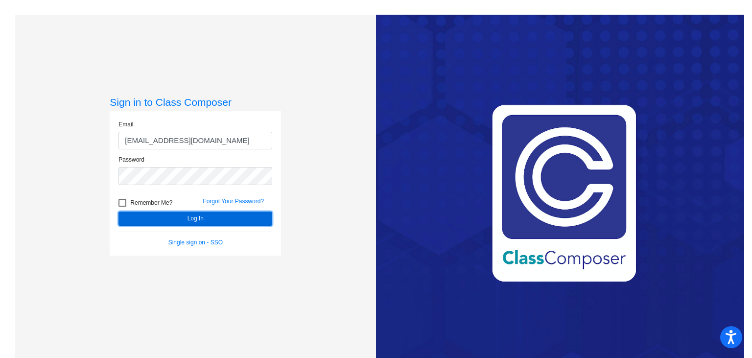
click at [209, 218] on button "Log In" at bounding box center [196, 219] width 154 height 14
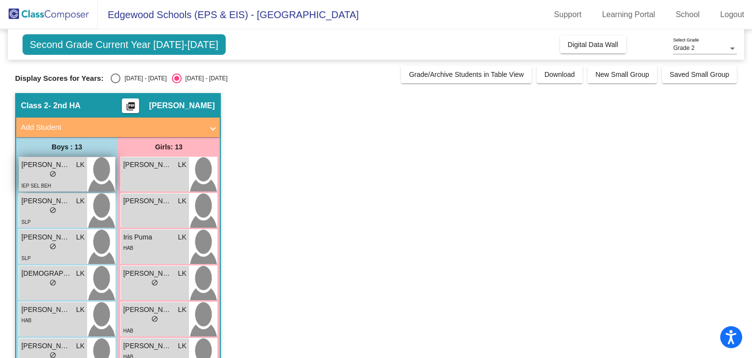
click at [36, 178] on div "lock do_not_disturb_alt" at bounding box center [53, 175] width 63 height 10
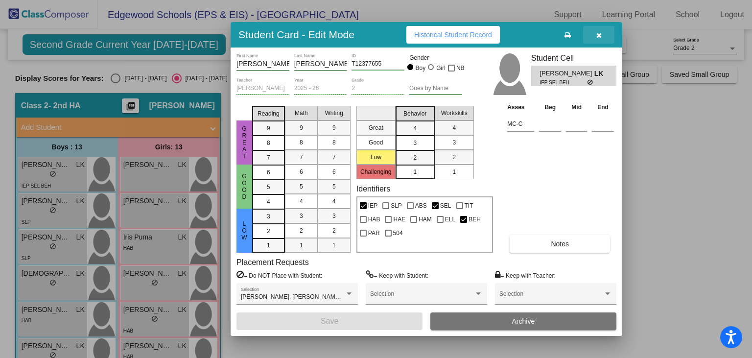
click at [597, 40] on button "button" at bounding box center [598, 35] width 31 height 18
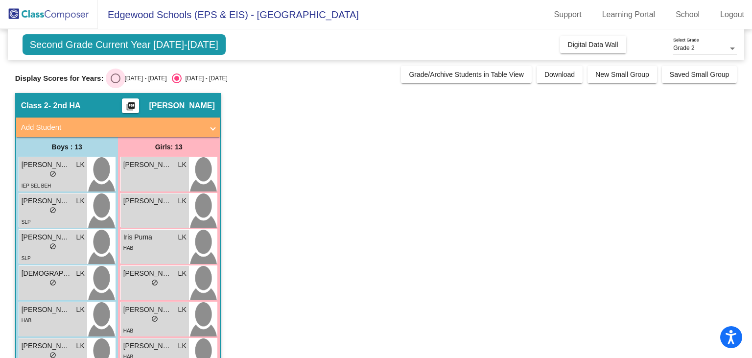
click at [115, 77] on div "Select an option" at bounding box center [116, 78] width 10 height 10
click at [115, 83] on input "[DATE] - [DATE]" at bounding box center [115, 83] width 0 height 0
radio input "true"
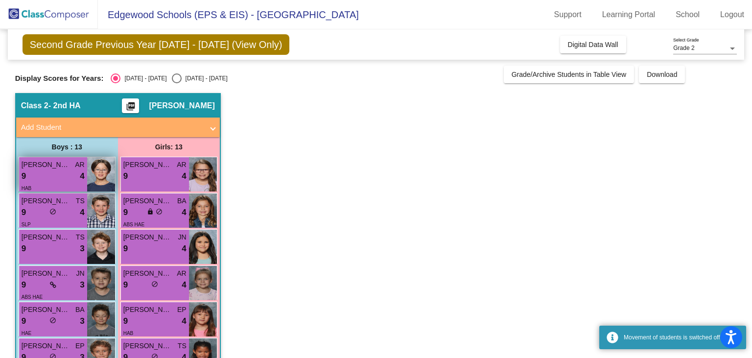
click at [59, 171] on div "9 lock do_not_disturb_alt 4" at bounding box center [53, 176] width 63 height 13
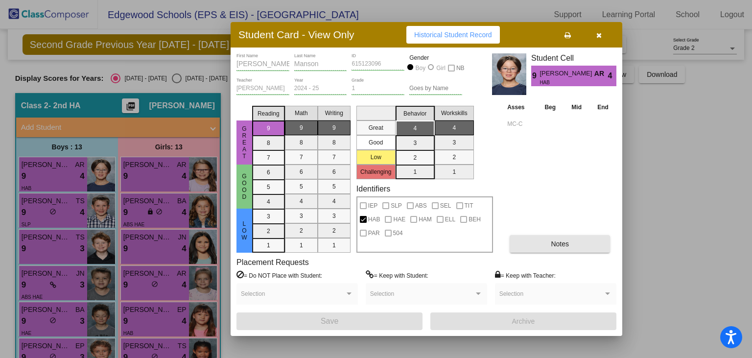
click at [560, 246] on span "Notes" at bounding box center [560, 244] width 18 height 8
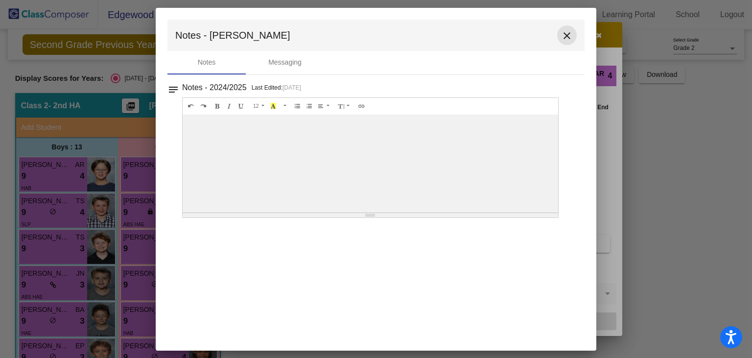
click at [570, 36] on mat-icon "close" at bounding box center [567, 36] width 12 height 12
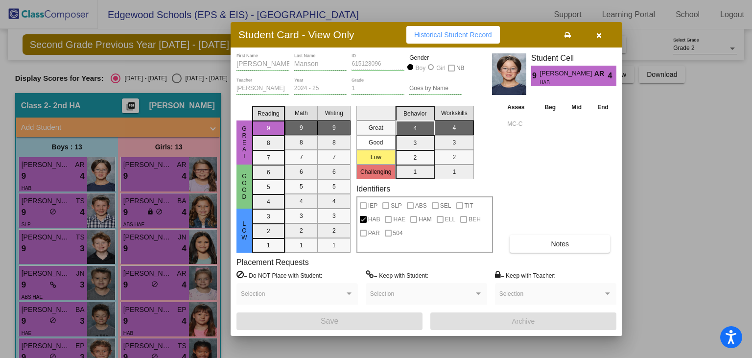
click at [568, 39] on button at bounding box center [567, 35] width 31 height 18
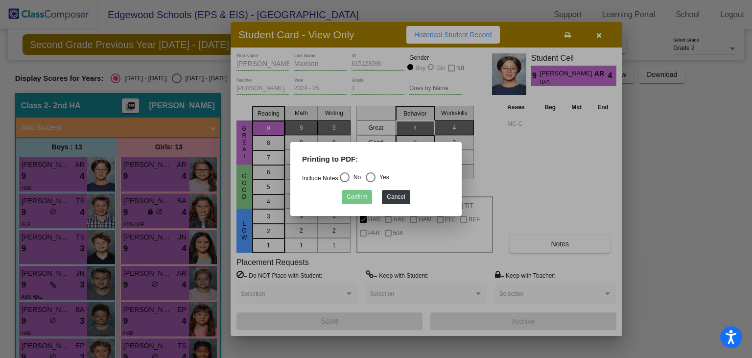
click at [367, 176] on mat-radio-group "Include Notes: No Yes" at bounding box center [345, 178] width 87 height 7
click at [371, 178] on div "Select an option" at bounding box center [371, 177] width 10 height 10
click at [371, 182] on input "Yes" at bounding box center [370, 182] width 0 height 0
radio input "true"
click at [356, 200] on button "Confirm" at bounding box center [357, 197] width 30 height 14
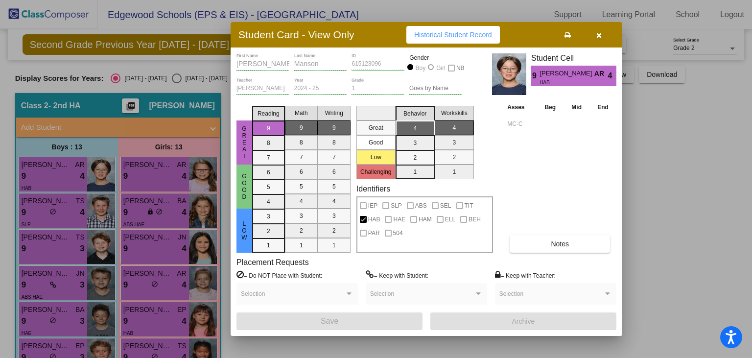
click at [58, 207] on div at bounding box center [376, 179] width 752 height 358
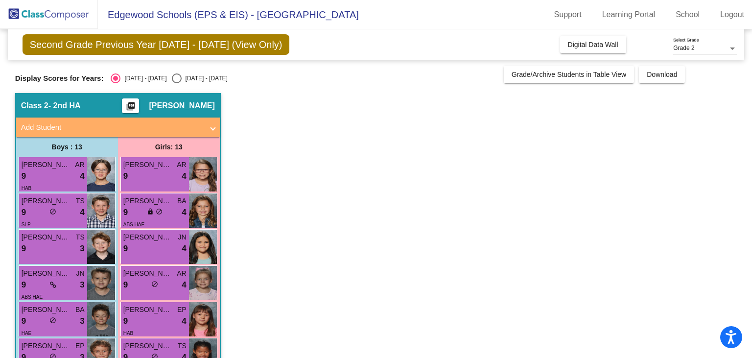
click at [58, 207] on div "9 lock do_not_disturb_alt 4" at bounding box center [53, 212] width 63 height 13
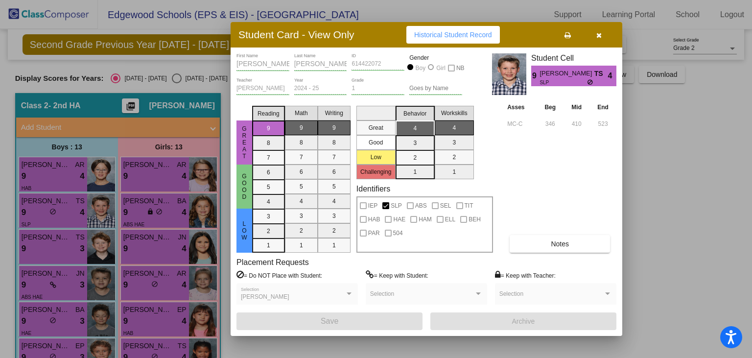
click at [558, 245] on span "Notes" at bounding box center [560, 244] width 18 height 8
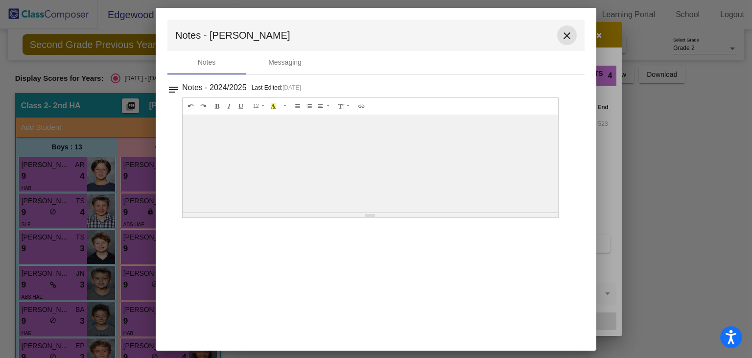
click at [566, 38] on mat-icon "close" at bounding box center [567, 36] width 12 height 12
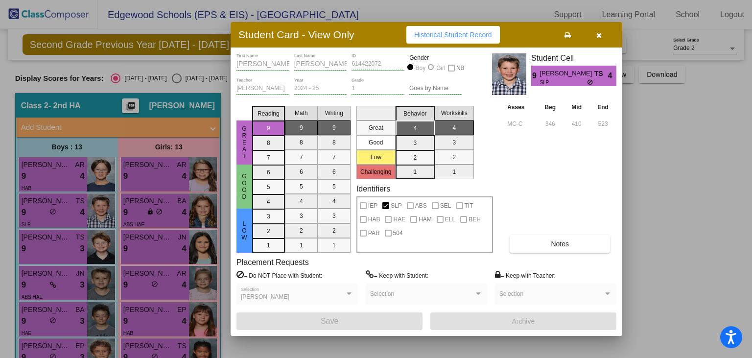
click at [566, 38] on icon at bounding box center [568, 35] width 6 height 7
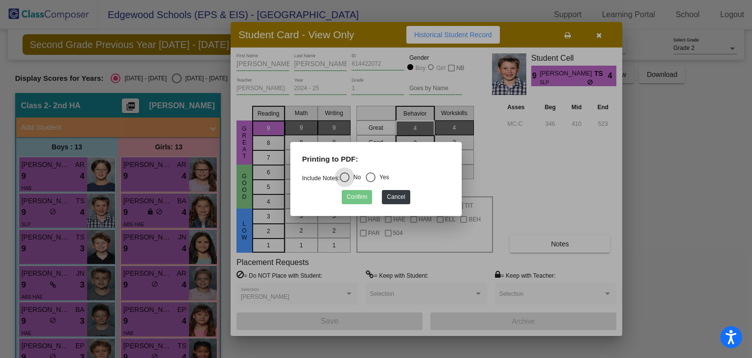
click at [372, 175] on div "Select an option" at bounding box center [371, 177] width 10 height 10
click at [371, 182] on input "Yes" at bounding box center [370, 182] width 0 height 0
radio input "true"
click at [352, 199] on button "Confirm" at bounding box center [357, 197] width 30 height 14
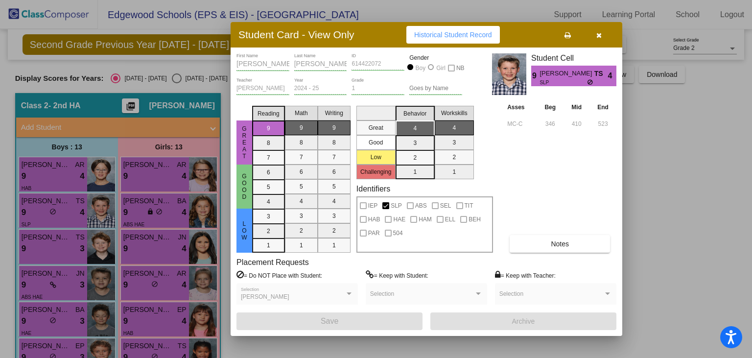
click at [48, 245] on div at bounding box center [376, 179] width 752 height 358
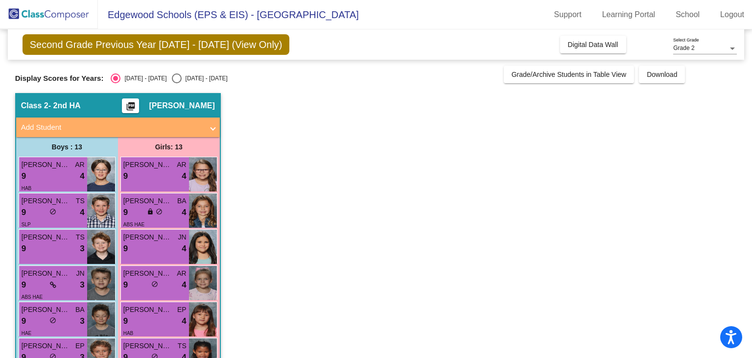
click at [48, 245] on div "9 lock do_not_disturb_alt 3" at bounding box center [53, 248] width 63 height 13
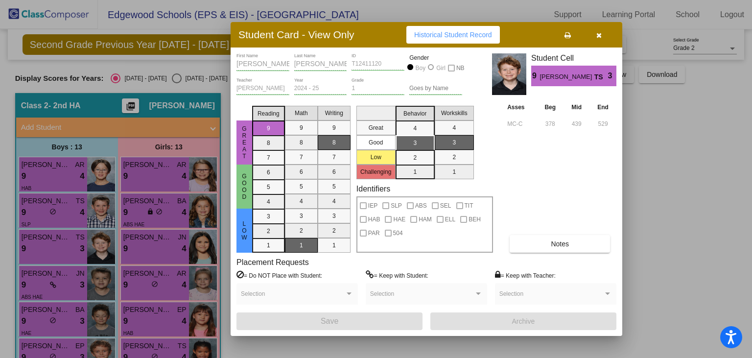
click at [531, 245] on button "Notes" at bounding box center [560, 244] width 100 height 18
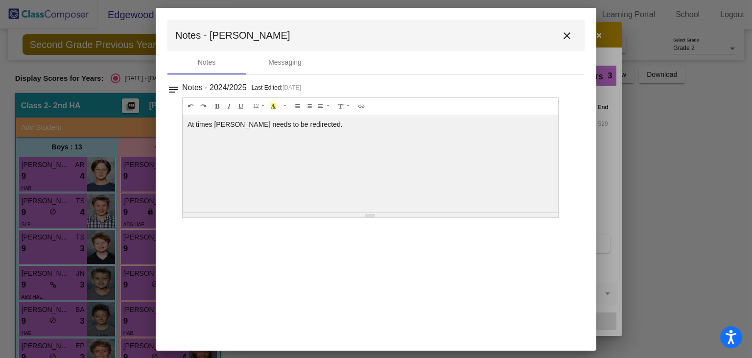
click at [567, 38] on mat-icon "close" at bounding box center [567, 36] width 12 height 12
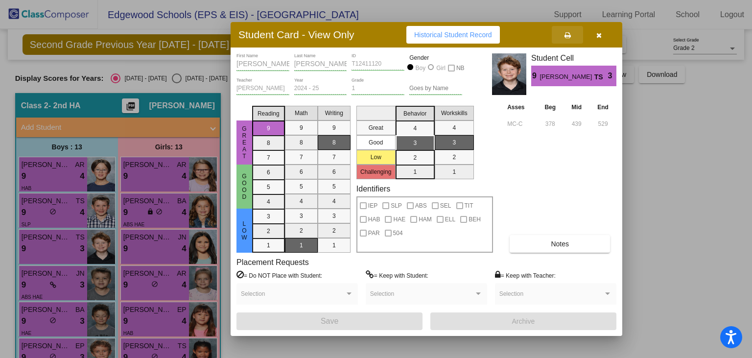
click at [568, 36] on icon at bounding box center [568, 35] width 6 height 7
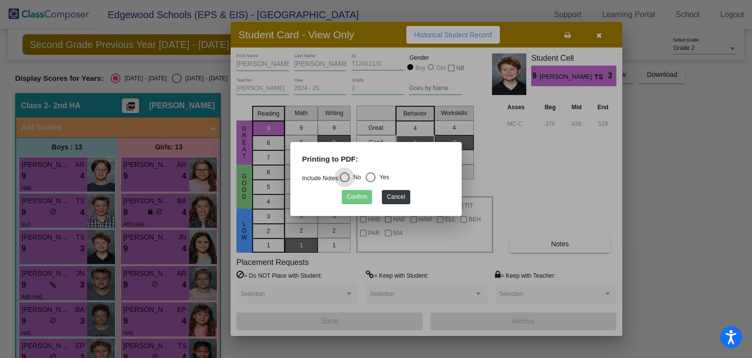
click at [375, 175] on div "Select an option" at bounding box center [371, 177] width 10 height 10
click at [371, 182] on input "Yes" at bounding box center [370, 182] width 0 height 0
radio input "true"
click at [355, 200] on button "Confirm" at bounding box center [357, 197] width 30 height 14
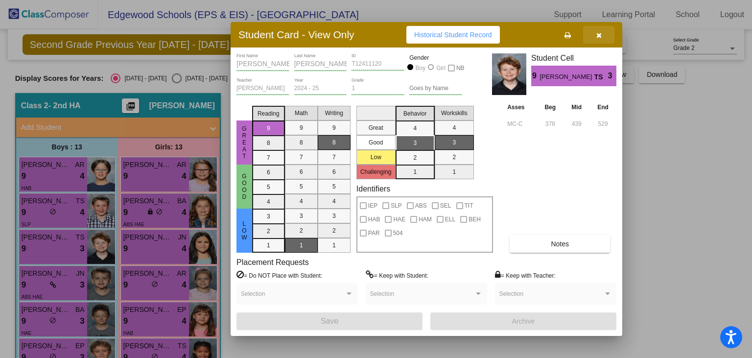
click at [599, 39] on icon "button" at bounding box center [599, 35] width 5 height 7
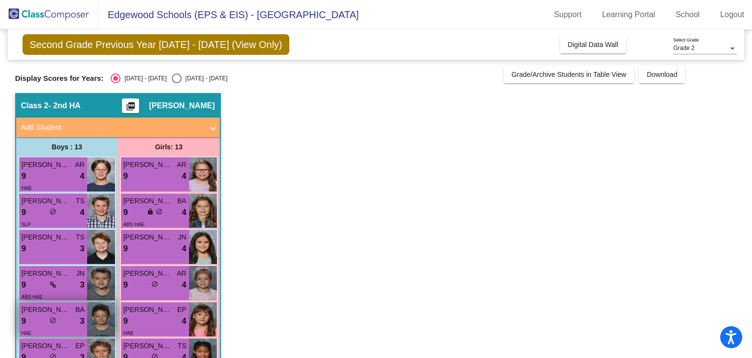
click at [34, 313] on span "[PERSON_NAME]" at bounding box center [46, 310] width 49 height 10
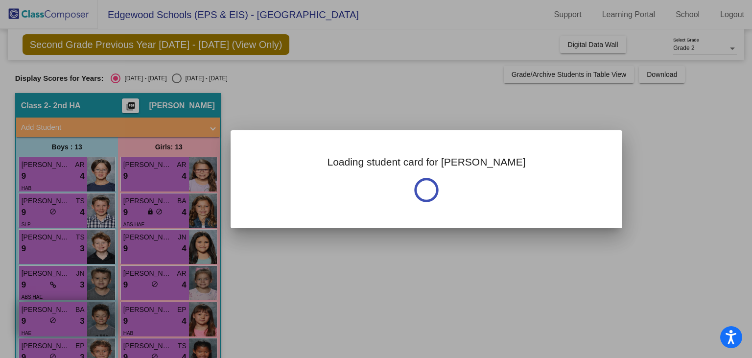
click at [34, 313] on div at bounding box center [376, 179] width 752 height 358
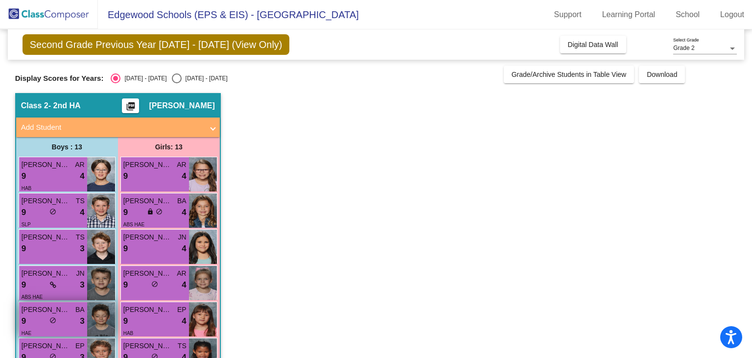
click at [61, 322] on div "9 lock do_not_disturb_alt 3" at bounding box center [53, 321] width 63 height 13
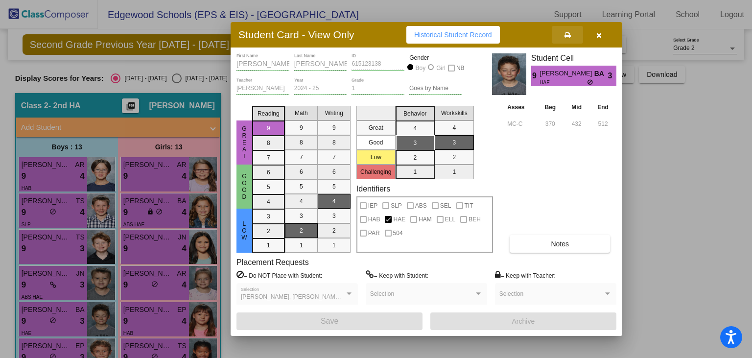
click at [569, 38] on icon at bounding box center [568, 35] width 6 height 7
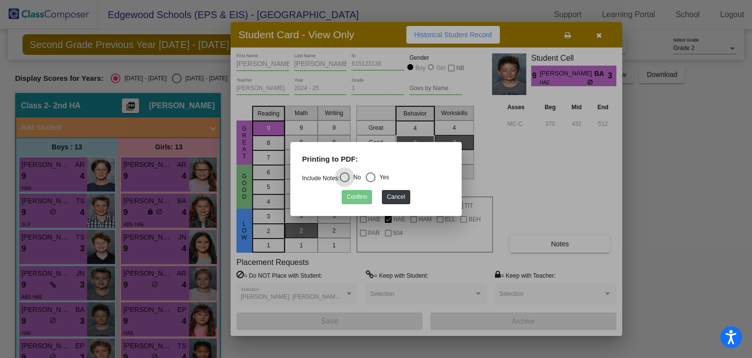
click at [373, 176] on div "Select an option" at bounding box center [371, 177] width 10 height 10
click at [371, 182] on input "Yes" at bounding box center [370, 182] width 0 height 0
radio input "true"
click at [362, 195] on button "Confirm" at bounding box center [357, 197] width 30 height 14
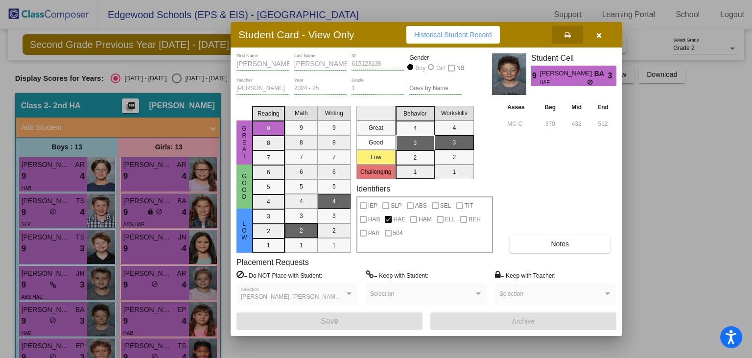
click at [558, 250] on button "Notes" at bounding box center [560, 244] width 100 height 18
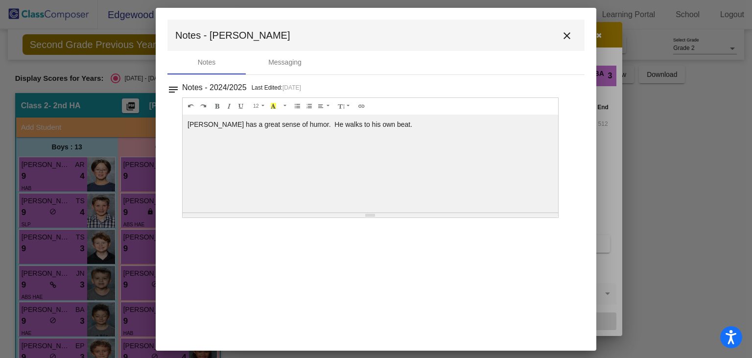
click at [570, 32] on mat-icon "close" at bounding box center [567, 36] width 12 height 12
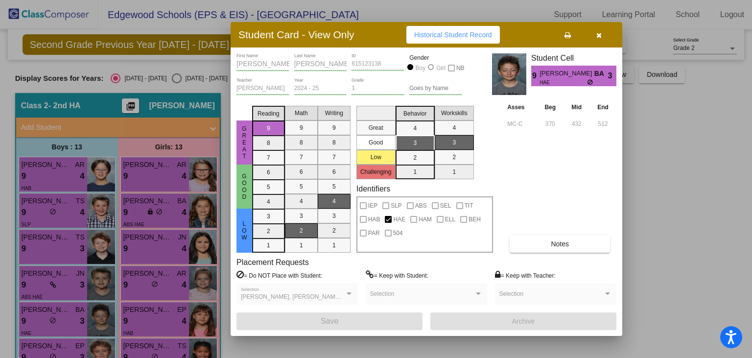
drag, startPoint x: 42, startPoint y: 356, endPoint x: 48, endPoint y: 350, distance: 8.0
click at [48, 350] on div at bounding box center [376, 179] width 752 height 358
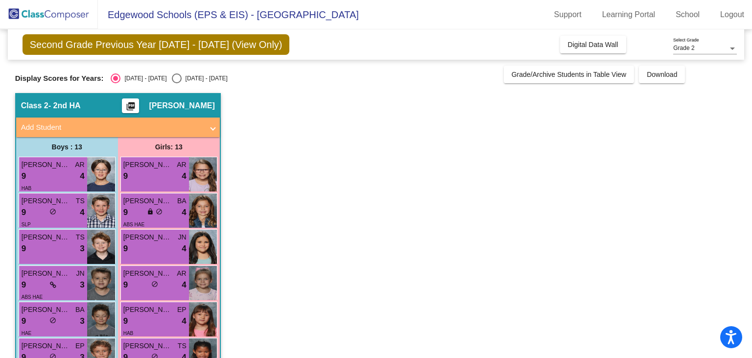
click at [48, 350] on span "[PERSON_NAME] [PERSON_NAME]" at bounding box center [46, 346] width 49 height 10
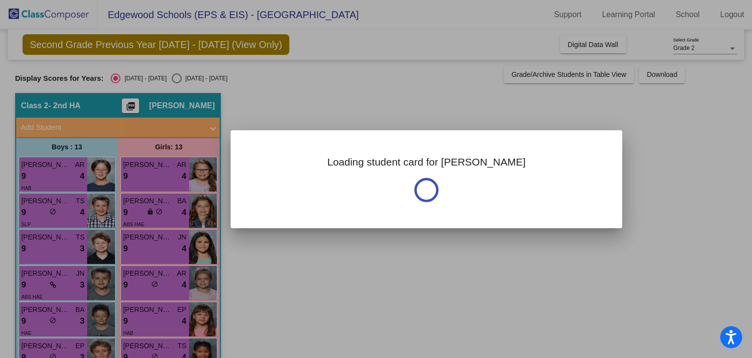
click at [48, 350] on div at bounding box center [376, 179] width 752 height 358
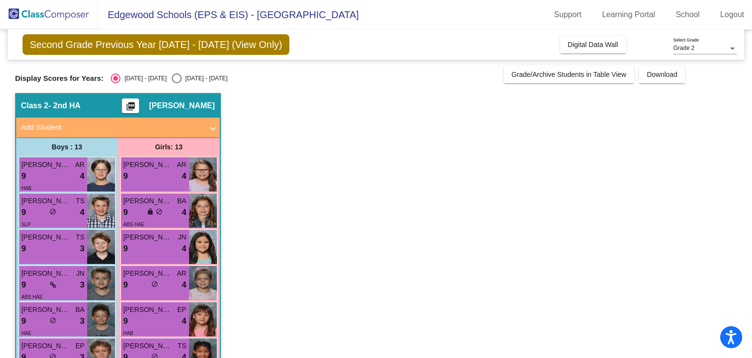
click at [48, 350] on span "[PERSON_NAME] [PERSON_NAME]" at bounding box center [46, 346] width 49 height 10
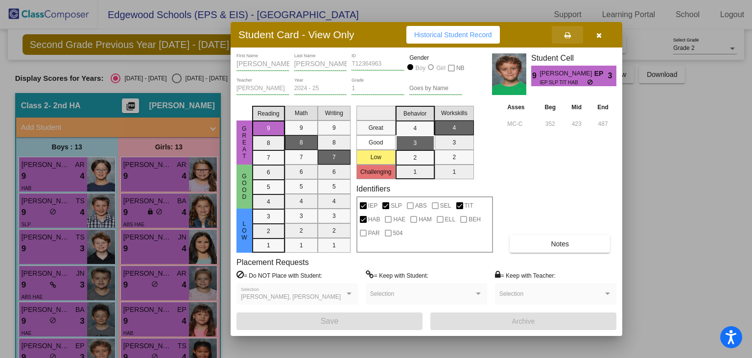
click at [565, 38] on icon at bounding box center [568, 35] width 6 height 7
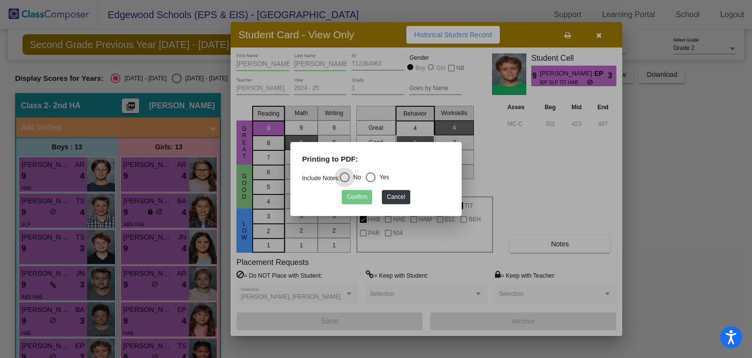
click at [369, 181] on div "Select an option" at bounding box center [371, 177] width 10 height 10
click at [370, 182] on input "Yes" at bounding box center [370, 182] width 0 height 0
radio input "true"
click at [361, 197] on button "Confirm" at bounding box center [357, 197] width 30 height 14
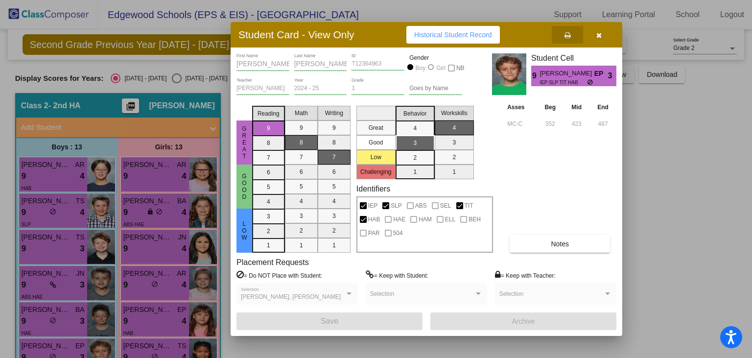
click at [599, 35] on icon "button" at bounding box center [599, 35] width 5 height 7
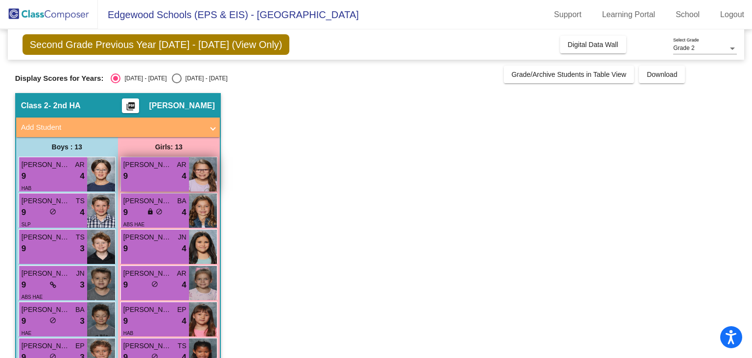
click at [152, 179] on div "9 lock do_not_disturb_alt 4" at bounding box center [154, 176] width 63 height 13
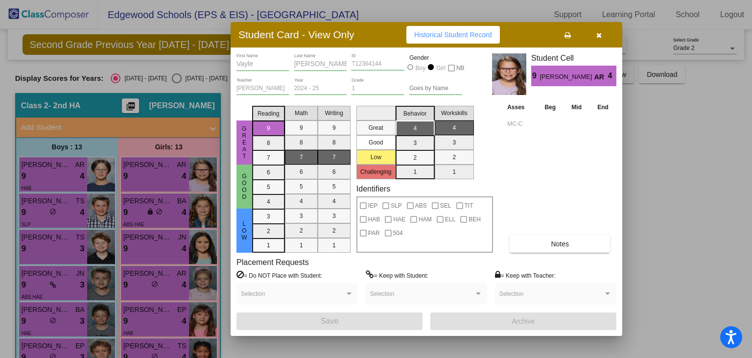
click at [567, 39] on button at bounding box center [567, 35] width 31 height 18
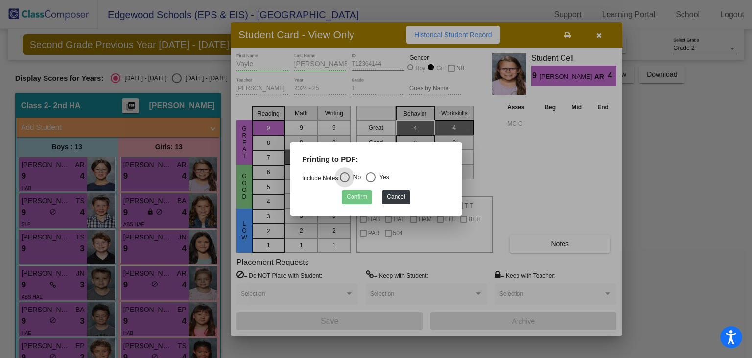
click at [372, 177] on div "Select an option" at bounding box center [371, 177] width 10 height 10
click at [371, 182] on input "Yes" at bounding box center [370, 182] width 0 height 0
radio input "true"
click at [353, 199] on button "Confirm" at bounding box center [357, 197] width 30 height 14
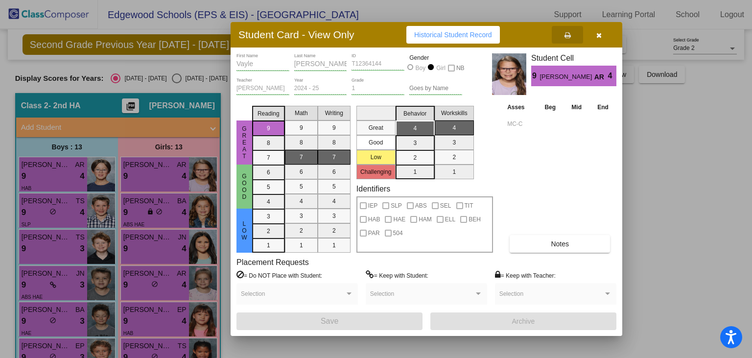
click at [126, 206] on div at bounding box center [376, 179] width 752 height 358
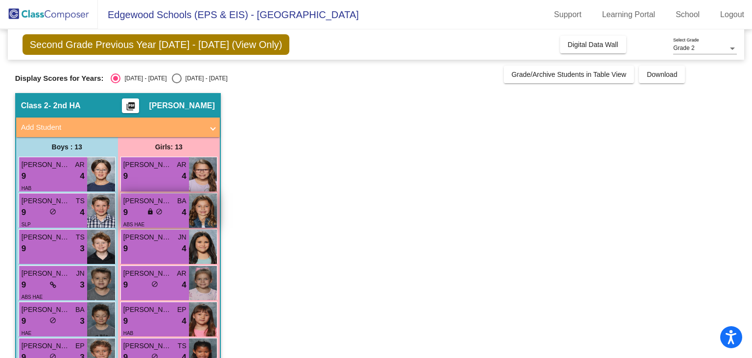
click at [148, 208] on span "lock" at bounding box center [150, 211] width 7 height 7
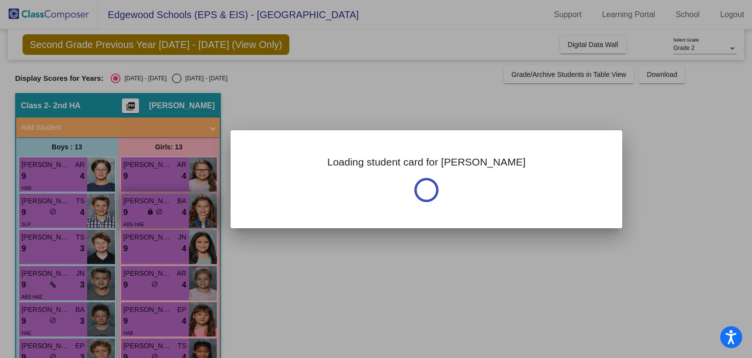
click at [148, 208] on div at bounding box center [376, 179] width 752 height 358
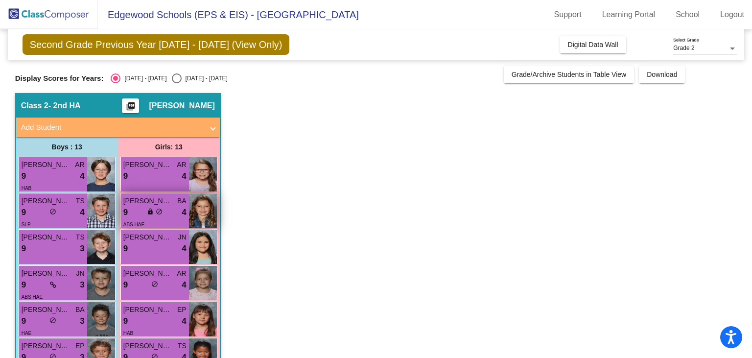
click at [144, 205] on span "[PERSON_NAME]" at bounding box center [147, 201] width 49 height 10
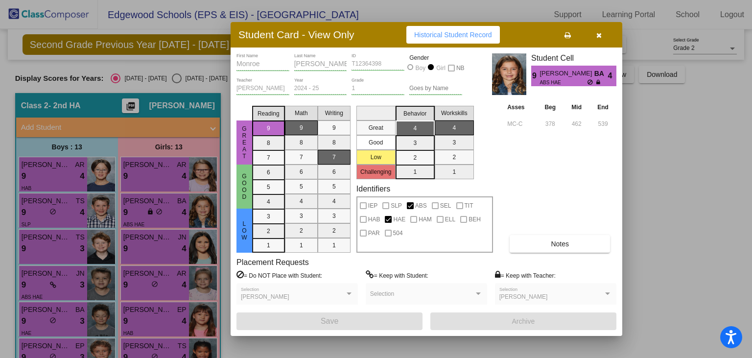
click at [599, 295] on div "[PERSON_NAME]" at bounding box center [552, 297] width 104 height 7
click at [610, 292] on div at bounding box center [608, 294] width 9 height 7
click at [570, 37] on icon at bounding box center [568, 35] width 6 height 7
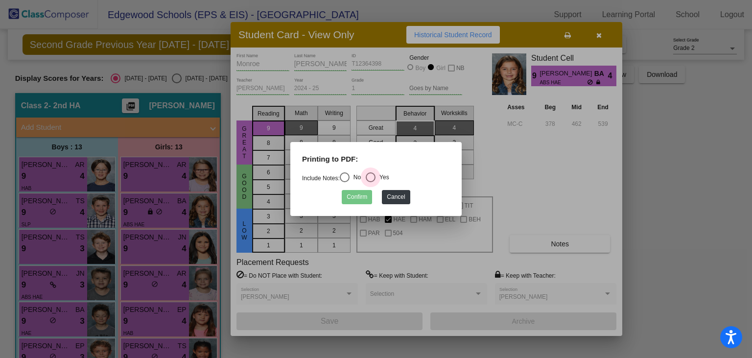
click at [372, 175] on div "Select an option" at bounding box center [371, 177] width 10 height 10
click at [371, 182] on input "Yes" at bounding box center [370, 182] width 0 height 0
radio input "true"
click at [357, 196] on button "Confirm" at bounding box center [357, 197] width 30 height 14
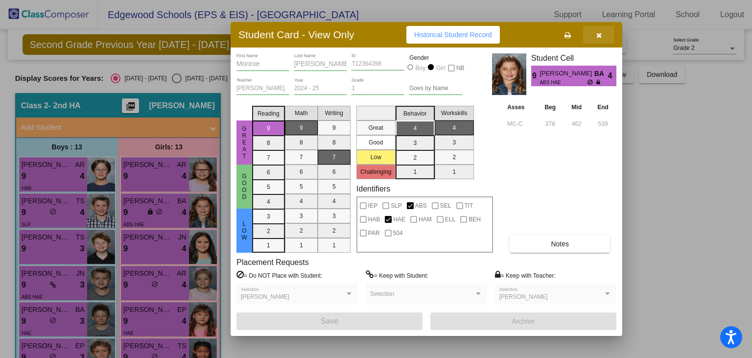
click at [599, 40] on button "button" at bounding box center [598, 35] width 31 height 18
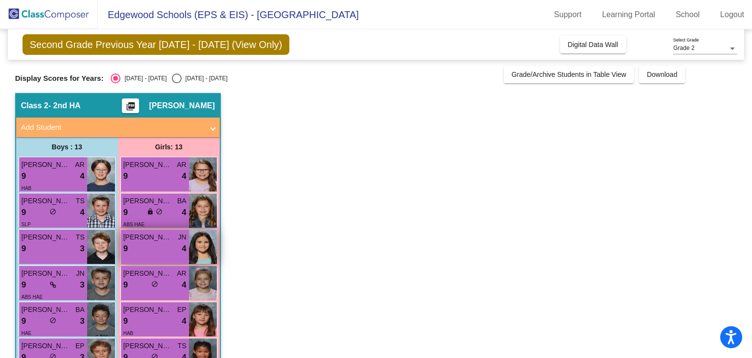
click at [147, 234] on span "[PERSON_NAME]" at bounding box center [147, 237] width 49 height 10
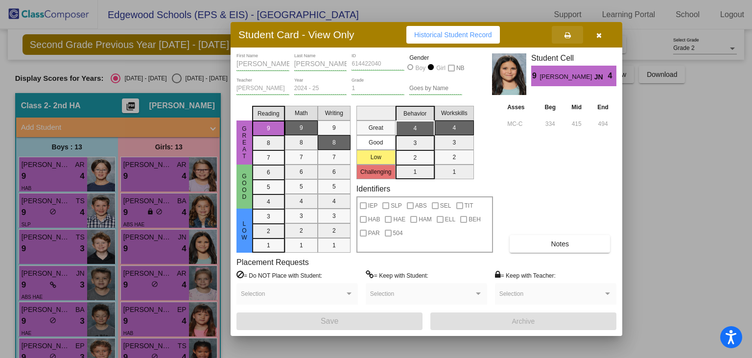
click at [571, 34] on button at bounding box center [567, 35] width 31 height 18
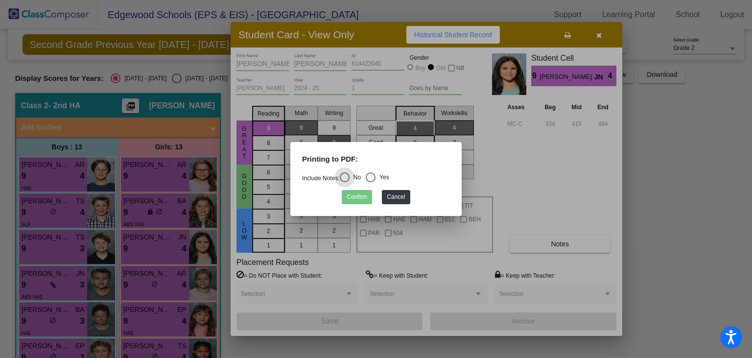
click at [371, 178] on div "Select an option" at bounding box center [371, 177] width 10 height 10
click at [371, 182] on input "Yes" at bounding box center [370, 182] width 0 height 0
radio input "true"
click at [358, 199] on button "Confirm" at bounding box center [357, 197] width 30 height 14
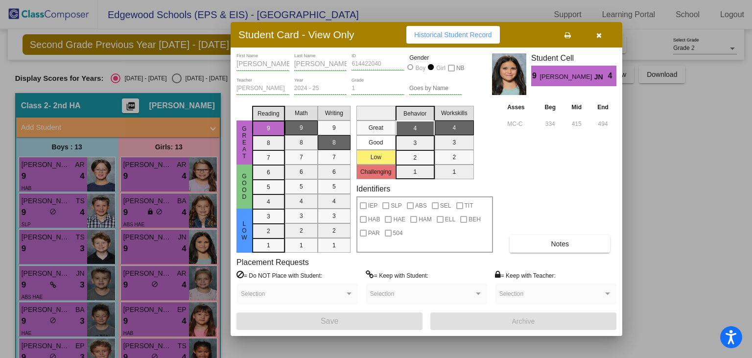
click at [156, 288] on div at bounding box center [376, 179] width 752 height 358
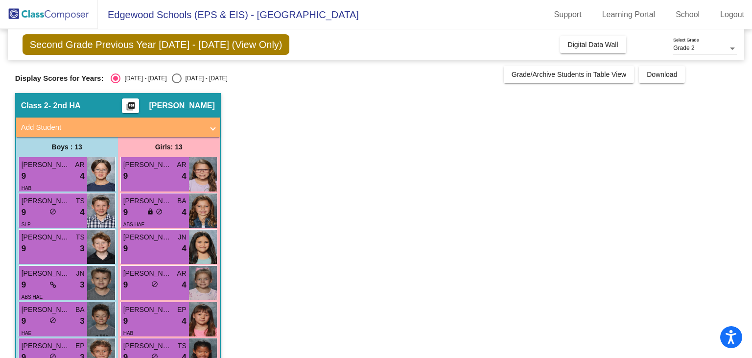
click at [156, 288] on div "lock do_not_disturb_alt" at bounding box center [154, 285] width 7 height 10
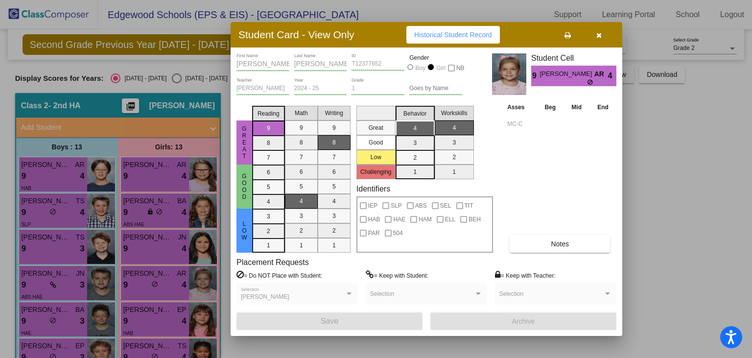
click at [569, 40] on button at bounding box center [567, 35] width 31 height 18
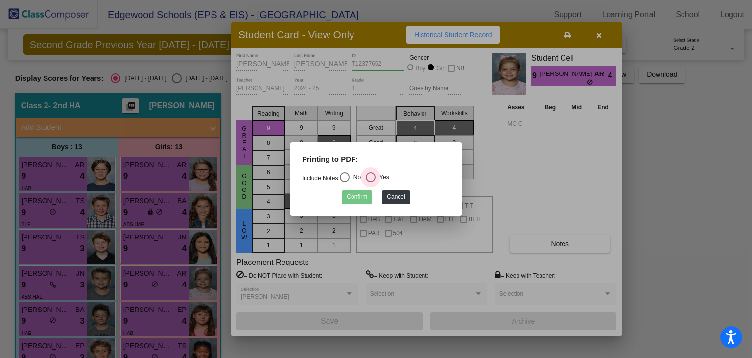
click at [372, 177] on div "Select an option" at bounding box center [371, 177] width 10 height 10
click at [371, 182] on input "Yes" at bounding box center [370, 182] width 0 height 0
radio input "true"
click at [358, 200] on button "Confirm" at bounding box center [357, 197] width 30 height 14
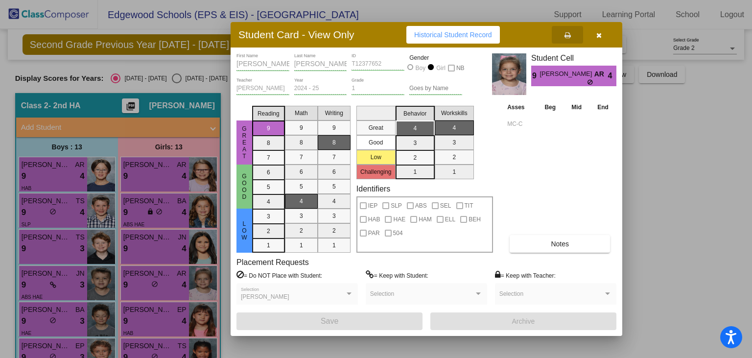
click at [140, 315] on div at bounding box center [376, 179] width 752 height 358
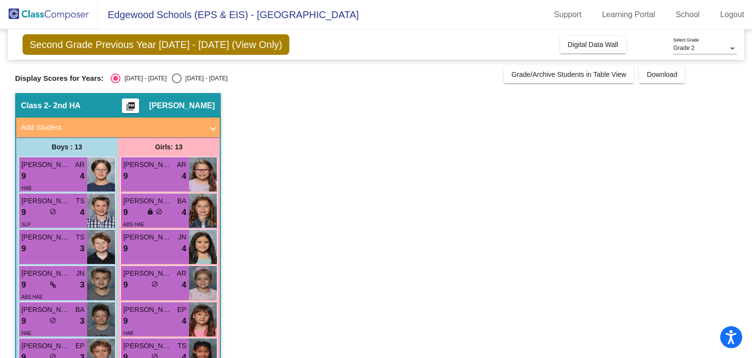
click at [140, 315] on div "9 lock do_not_disturb_alt 4" at bounding box center [154, 321] width 63 height 13
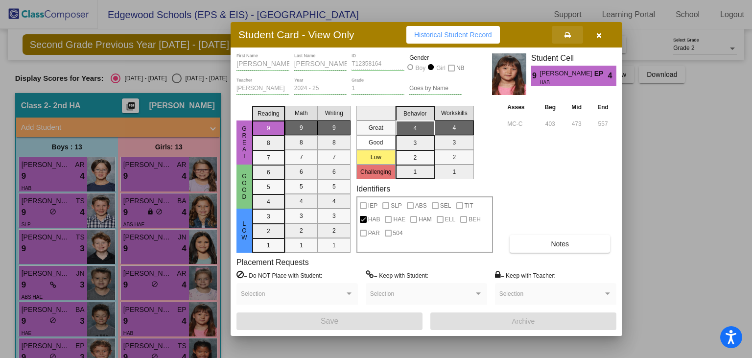
click at [572, 37] on button at bounding box center [567, 35] width 31 height 18
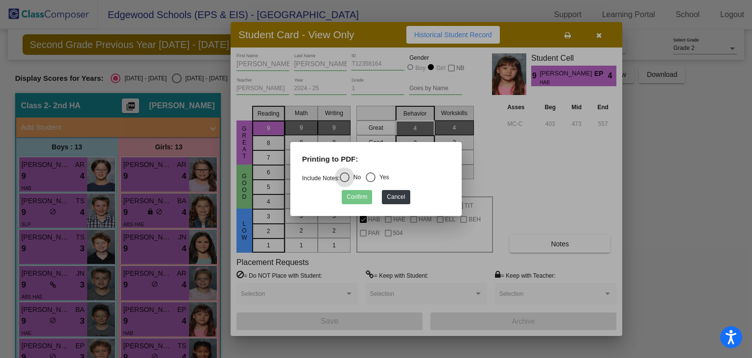
click at [376, 173] on div "Select an option" at bounding box center [371, 177] width 10 height 10
click at [371, 182] on input "Yes" at bounding box center [370, 182] width 0 height 0
radio input "true"
click at [357, 194] on button "Confirm" at bounding box center [357, 197] width 30 height 14
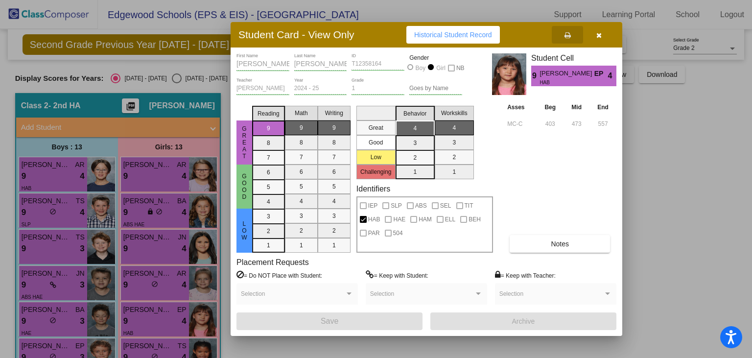
click at [148, 348] on div at bounding box center [376, 179] width 752 height 358
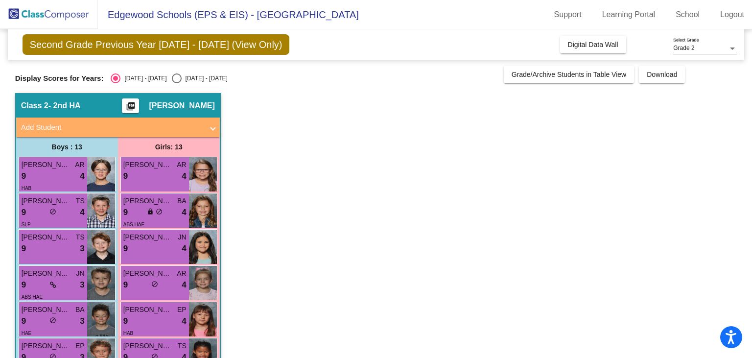
click at [148, 348] on span "[PERSON_NAME]'[PERSON_NAME]" at bounding box center [147, 346] width 49 height 10
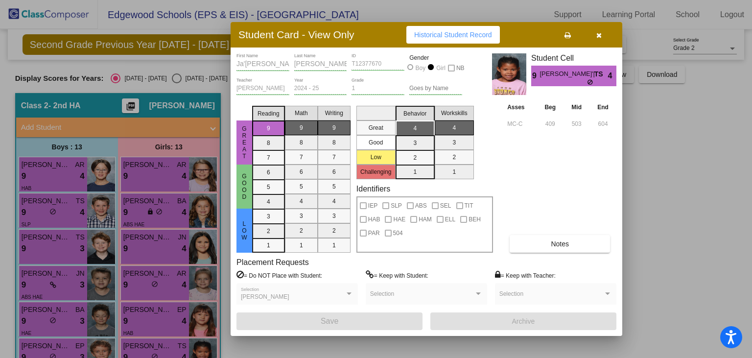
click at [567, 38] on icon at bounding box center [568, 35] width 6 height 7
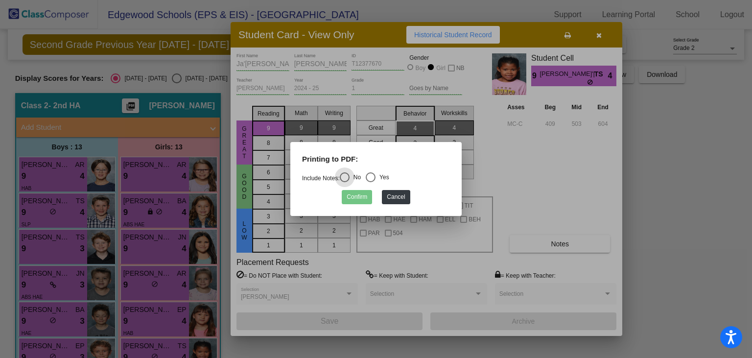
click at [374, 178] on div "Select an option" at bounding box center [371, 177] width 10 height 10
click at [371, 182] on input "Yes" at bounding box center [370, 182] width 0 height 0
radio input "true"
click at [360, 196] on button "Confirm" at bounding box center [357, 197] width 30 height 14
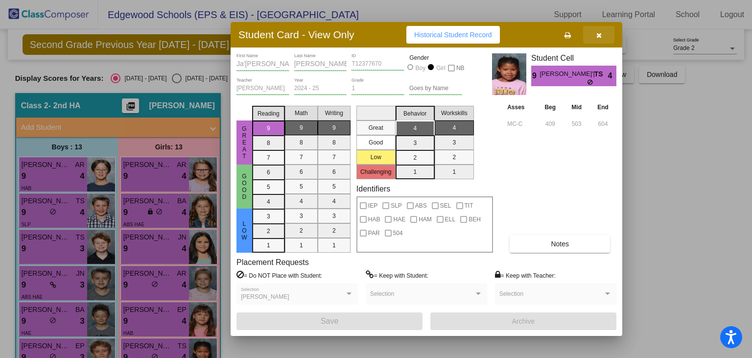
click at [598, 33] on icon "button" at bounding box center [599, 35] width 5 height 7
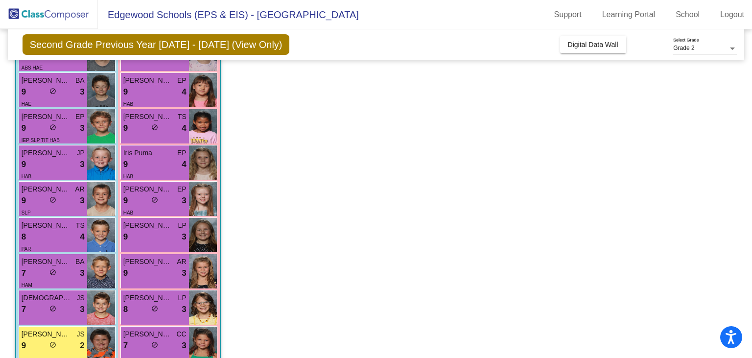
scroll to position [230, 0]
click at [56, 157] on span "[PERSON_NAME]" at bounding box center [46, 152] width 49 height 10
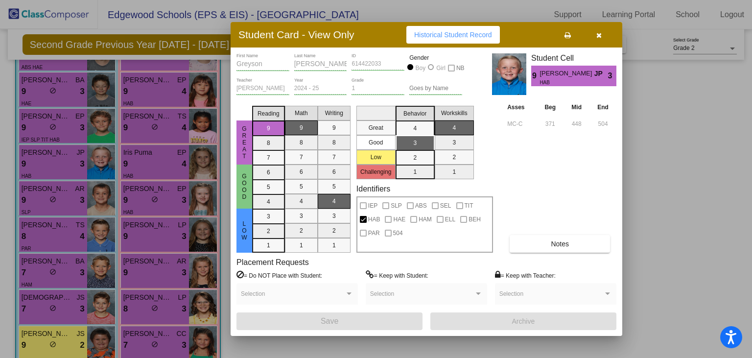
click at [567, 34] on icon at bounding box center [568, 35] width 6 height 7
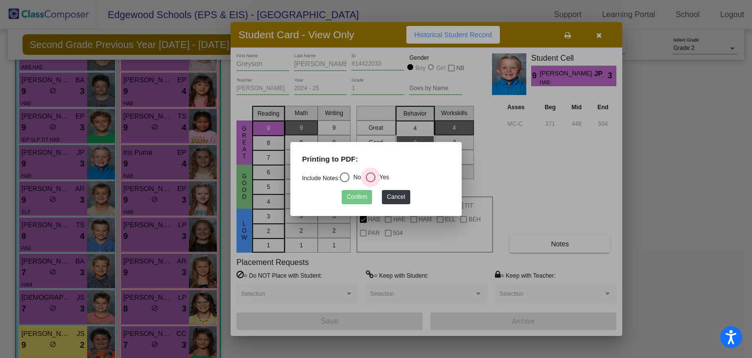
click at [376, 174] on div "Select an option" at bounding box center [371, 177] width 10 height 10
click at [371, 182] on input "Yes" at bounding box center [370, 182] width 0 height 0
radio input "true"
click at [356, 201] on button "Confirm" at bounding box center [357, 197] width 30 height 14
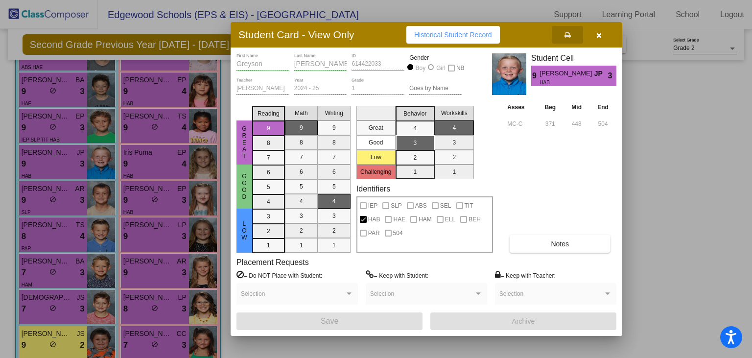
click at [140, 165] on div at bounding box center [376, 179] width 752 height 358
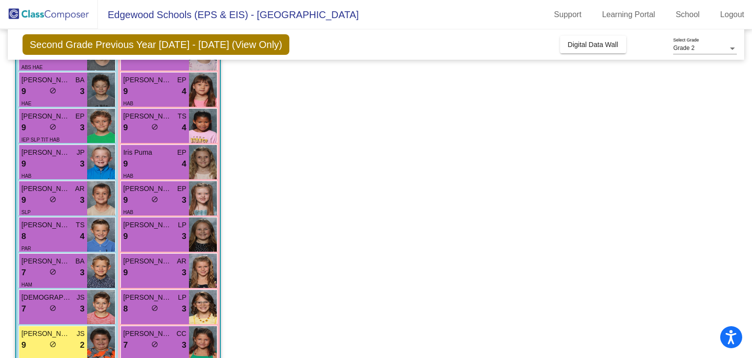
click at [140, 165] on div "9 lock do_not_disturb_alt 4" at bounding box center [154, 164] width 63 height 13
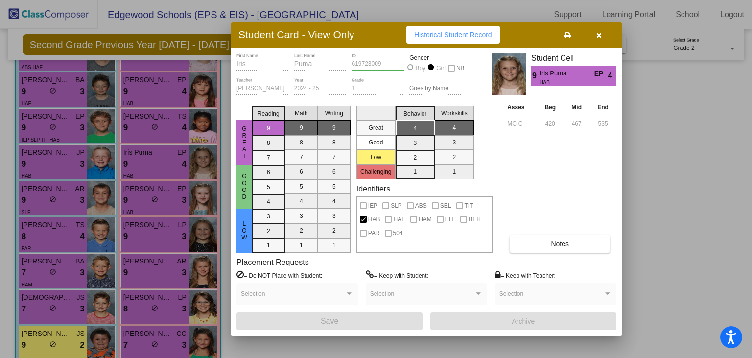
click at [568, 40] on button at bounding box center [567, 35] width 31 height 18
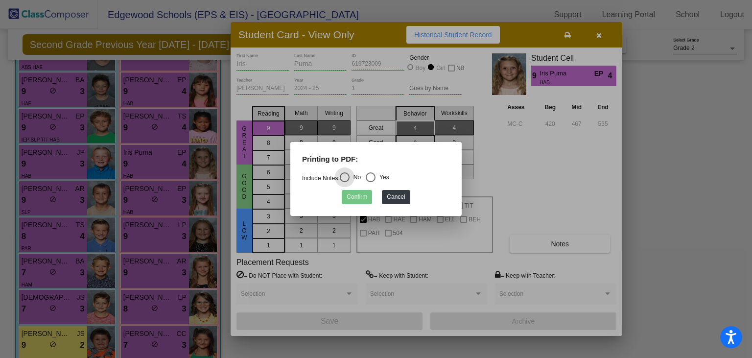
click at [375, 177] on div "Select an option" at bounding box center [371, 177] width 10 height 10
click at [371, 182] on input "Yes" at bounding box center [370, 182] width 0 height 0
radio input "true"
click at [358, 197] on button "Confirm" at bounding box center [357, 197] width 30 height 14
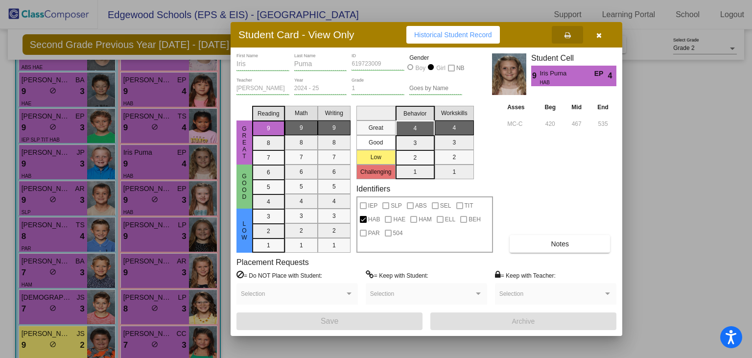
click at [54, 197] on div at bounding box center [376, 179] width 752 height 358
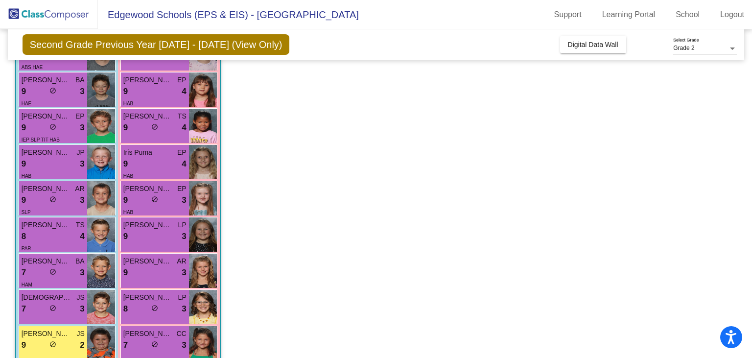
click at [54, 197] on span "do_not_disturb_alt" at bounding box center [52, 199] width 7 height 7
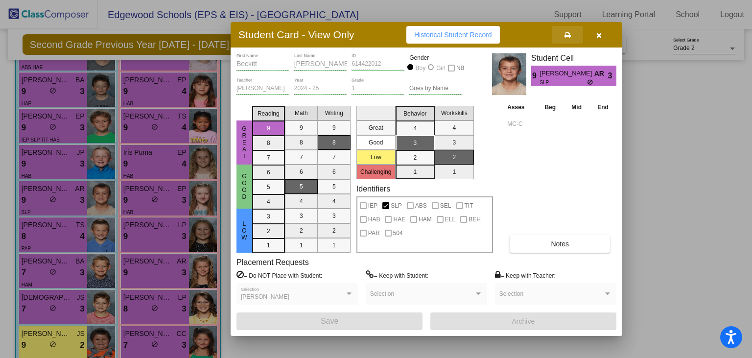
click at [567, 38] on icon at bounding box center [568, 35] width 6 height 7
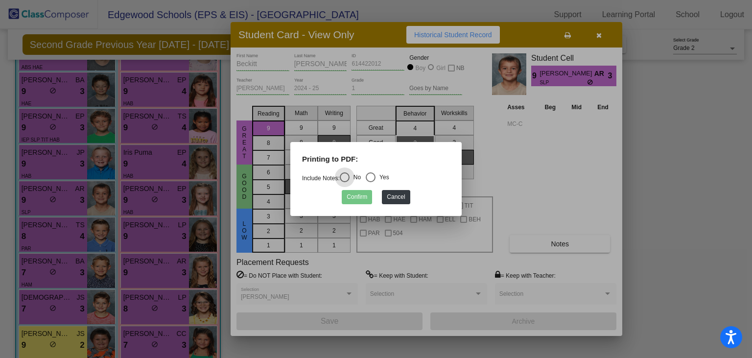
click at [376, 179] on div "Select an option" at bounding box center [371, 177] width 10 height 10
click at [371, 182] on input "Yes" at bounding box center [370, 182] width 0 height 0
radio input "true"
click at [356, 200] on button "Confirm" at bounding box center [357, 197] width 30 height 14
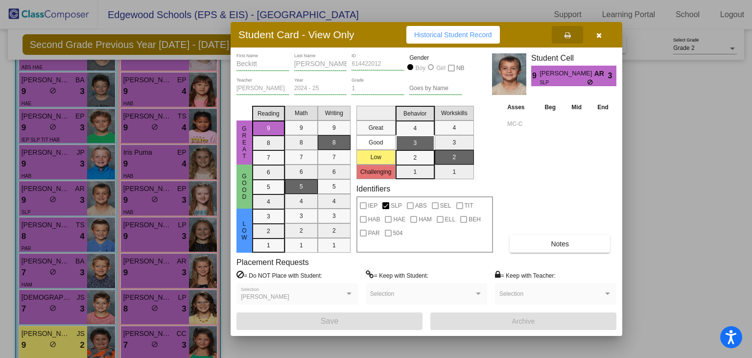
click at [130, 197] on div at bounding box center [376, 179] width 752 height 358
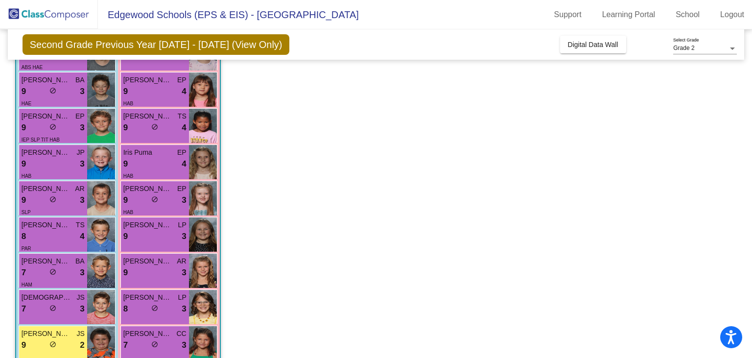
click at [130, 197] on div "9 lock do_not_disturb_alt 3" at bounding box center [154, 200] width 63 height 13
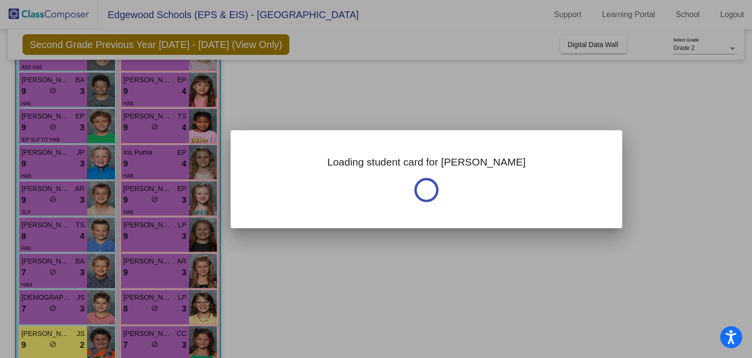
click at [130, 197] on div at bounding box center [376, 179] width 752 height 358
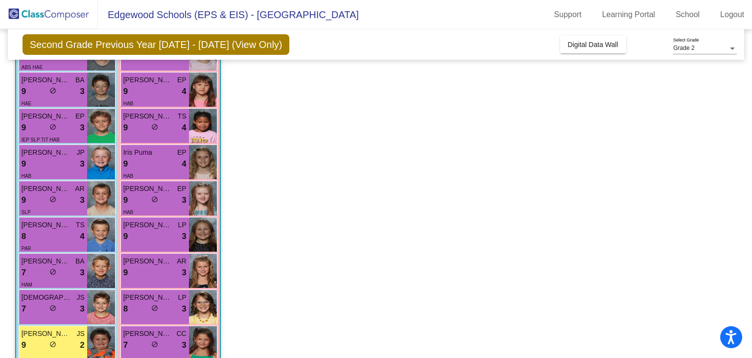
click at [130, 197] on div "9 lock do_not_disturb_alt 3" at bounding box center [154, 200] width 63 height 13
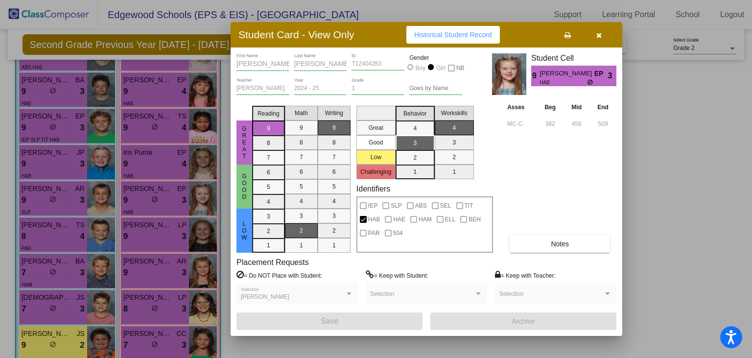
click at [568, 34] on icon at bounding box center [568, 35] width 6 height 7
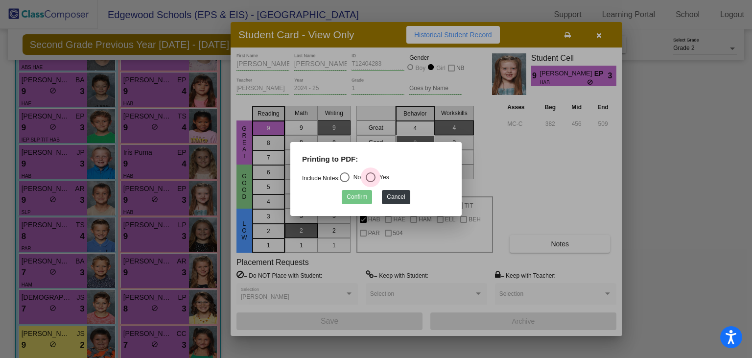
click at [373, 175] on div "Select an option" at bounding box center [371, 177] width 10 height 10
click at [371, 182] on input "Yes" at bounding box center [370, 182] width 0 height 0
radio input "true"
click at [361, 194] on button "Confirm" at bounding box center [357, 197] width 30 height 14
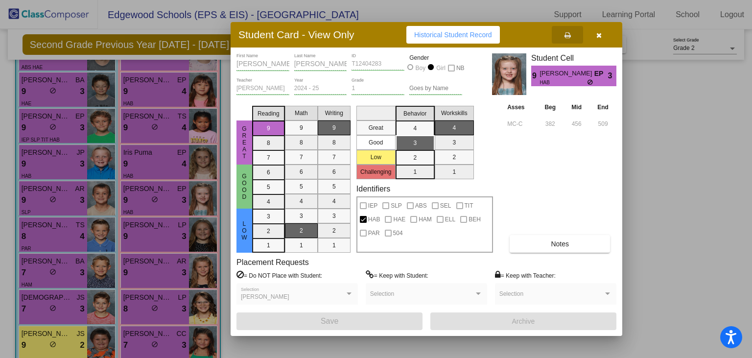
click at [52, 224] on div at bounding box center [376, 179] width 752 height 358
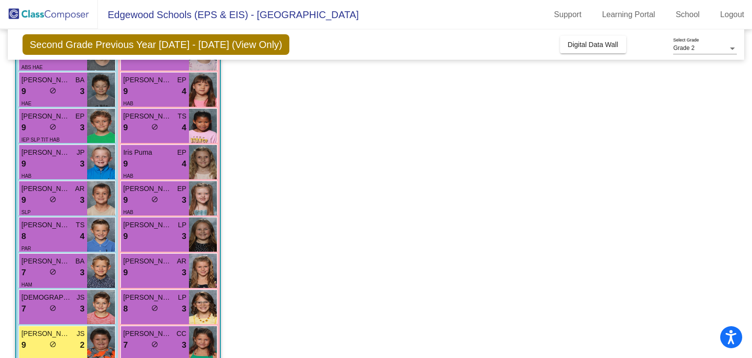
click at [52, 224] on span "[PERSON_NAME]" at bounding box center [46, 225] width 49 height 10
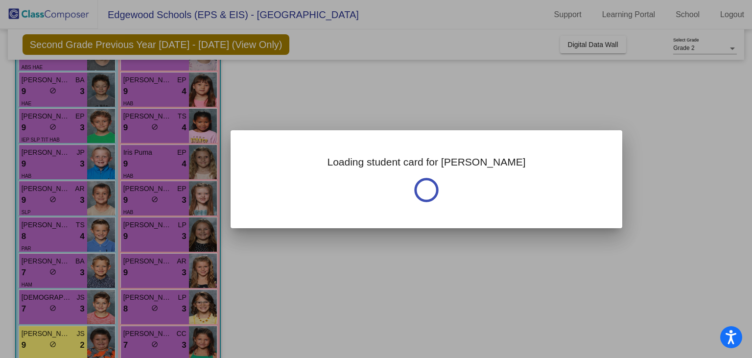
click at [52, 224] on div at bounding box center [376, 179] width 752 height 358
